Goal: Entertainment & Leisure: Consume media (video, audio)

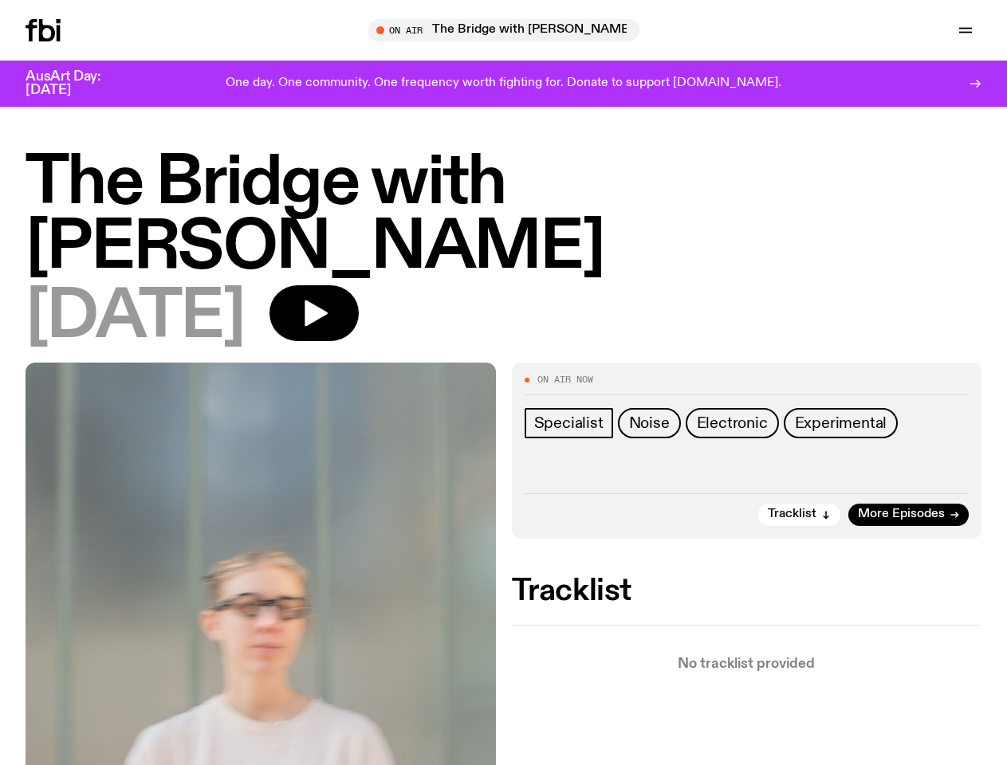
click at [0, 0] on icon "button" at bounding box center [0, 0] width 0 height 0
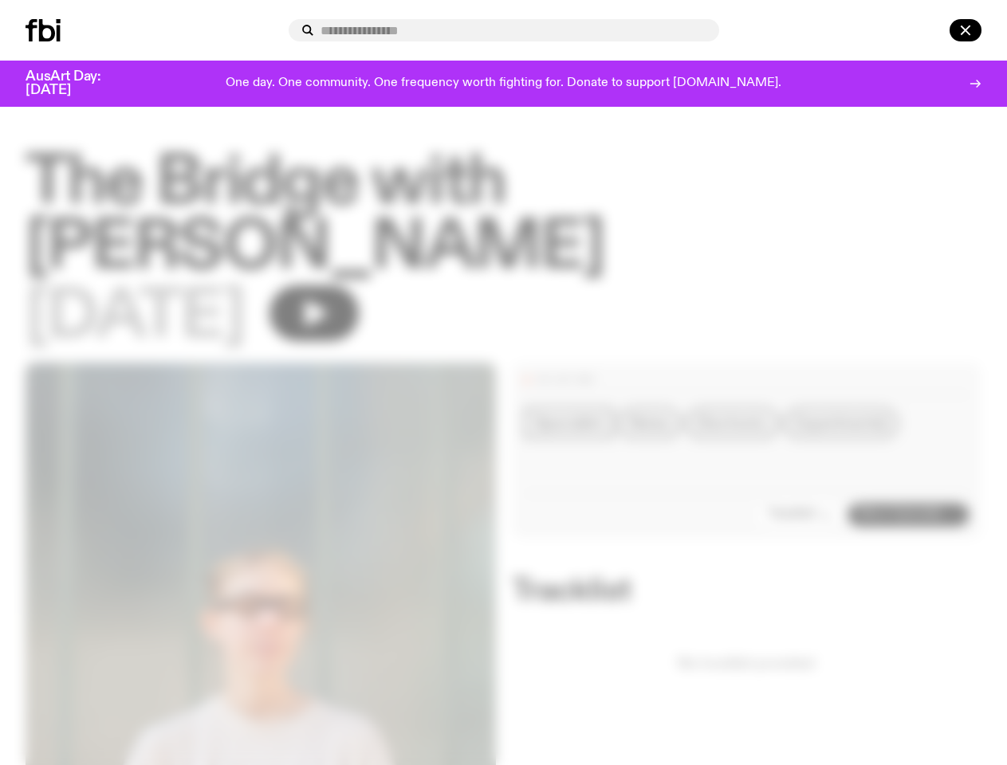
click at [510, 30] on input "text" at bounding box center [513, 31] width 386 height 14
click at [706, 30] on input "text" at bounding box center [513, 31] width 386 height 14
click at [928, 30] on div at bounding box center [943, 30] width 77 height 22
click at [367, 329] on div at bounding box center [503, 382] width 1007 height 765
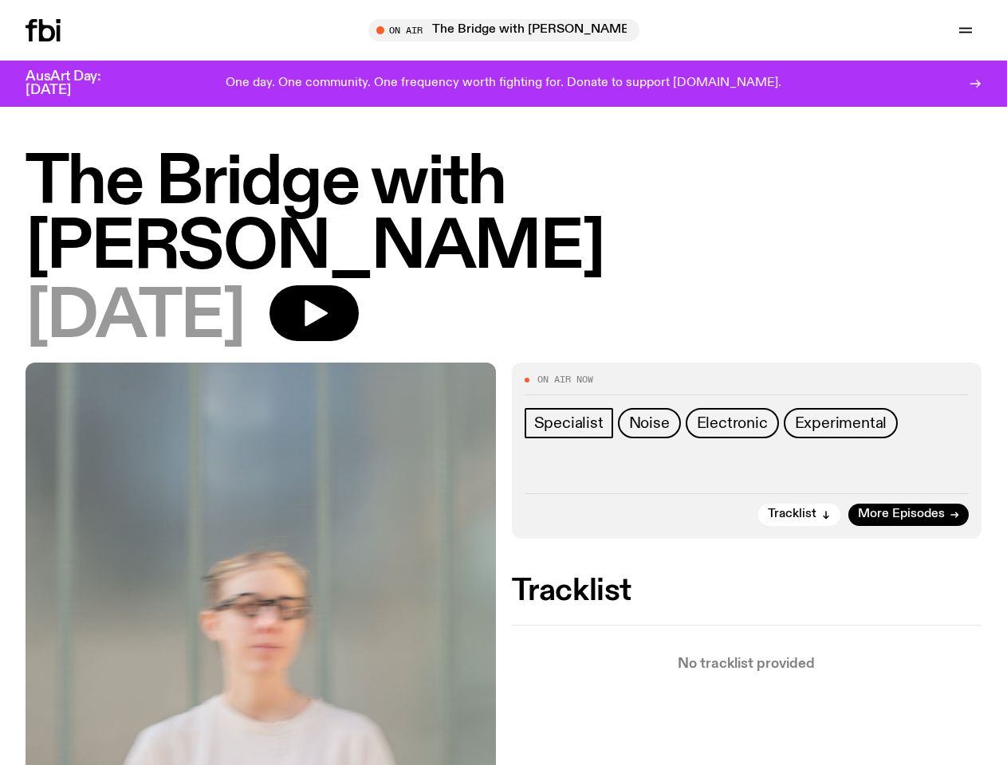
click at [800, 521] on span "Tracklist" at bounding box center [792, 515] width 49 height 12
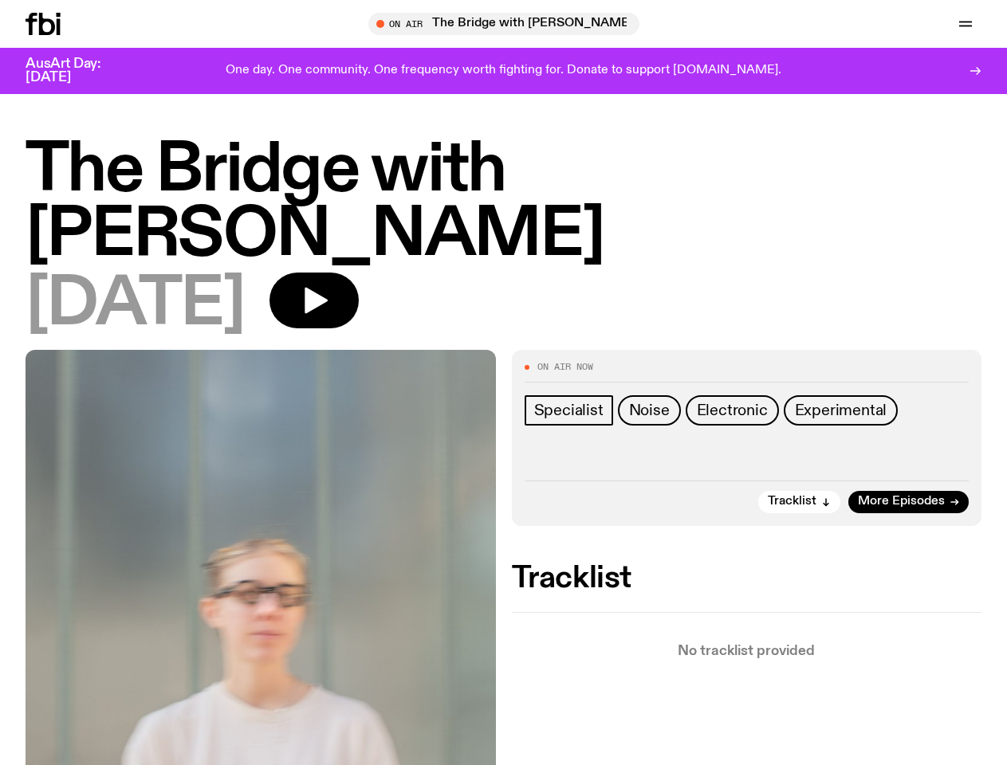
scroll to position [486, 0]
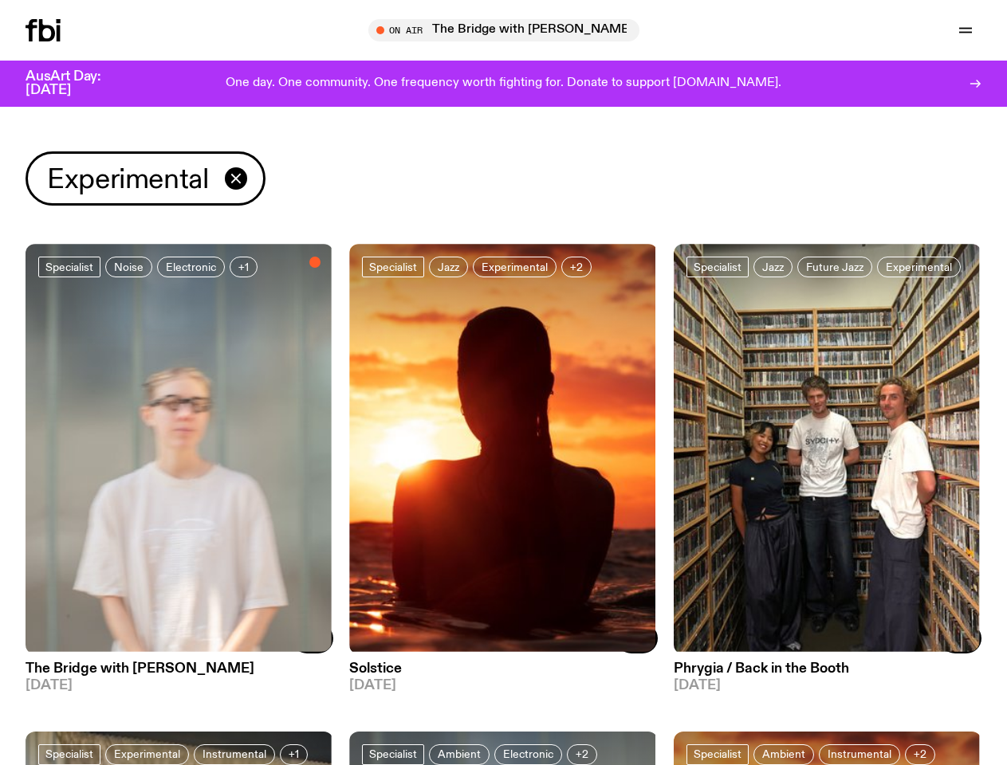
click at [0, 0] on icon "button" at bounding box center [0, 0] width 0 height 0
click at [510, 30] on input "text" at bounding box center [513, 31] width 386 height 14
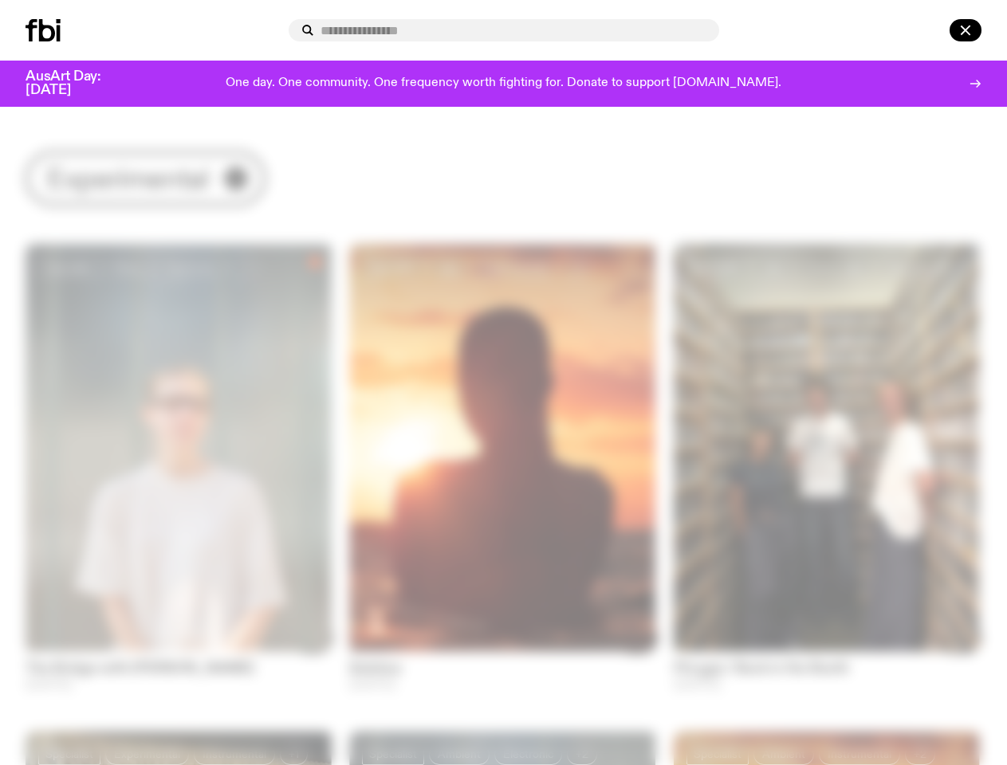
click at [706, 30] on input "text" at bounding box center [513, 31] width 386 height 14
click at [928, 30] on div at bounding box center [943, 30] width 77 height 22
click at [238, 179] on div at bounding box center [503, 382] width 1007 height 765
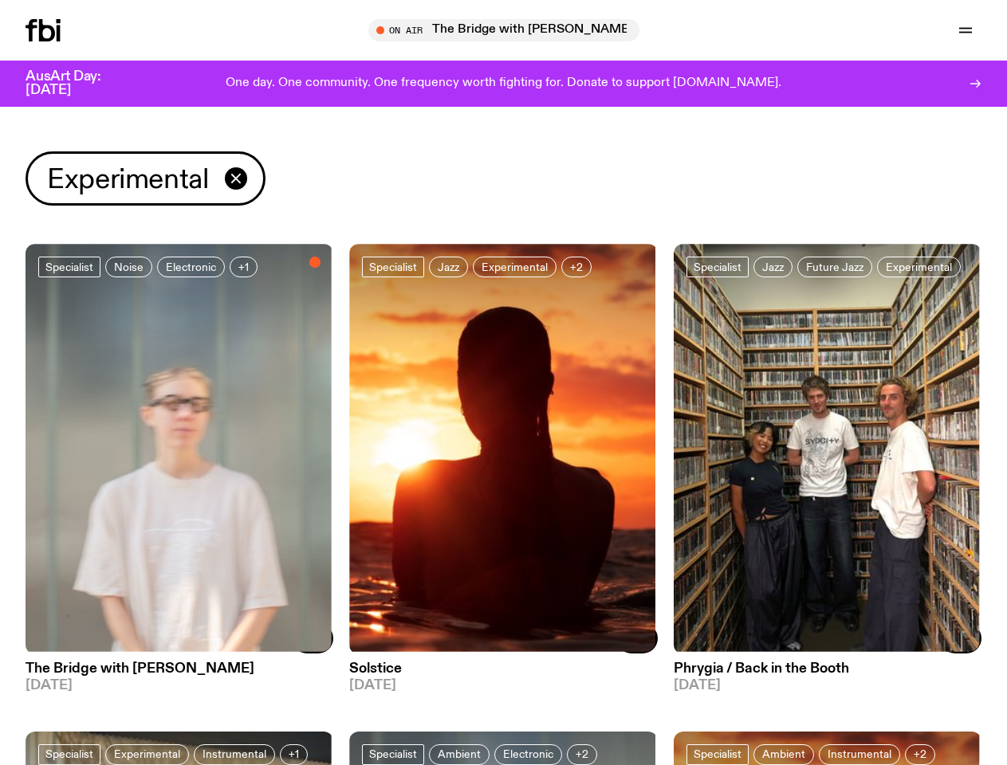
click at [242, 267] on span "+1" at bounding box center [243, 267] width 10 height 12
click at [576, 267] on span "+2" at bounding box center [576, 267] width 13 height 12
click at [290, 752] on span "+1" at bounding box center [294, 755] width 10 height 12
click at [581, 752] on span "+2" at bounding box center [582, 755] width 13 height 12
click at [918, 752] on span "+2" at bounding box center [920, 755] width 13 height 12
